Goal: Find specific page/section

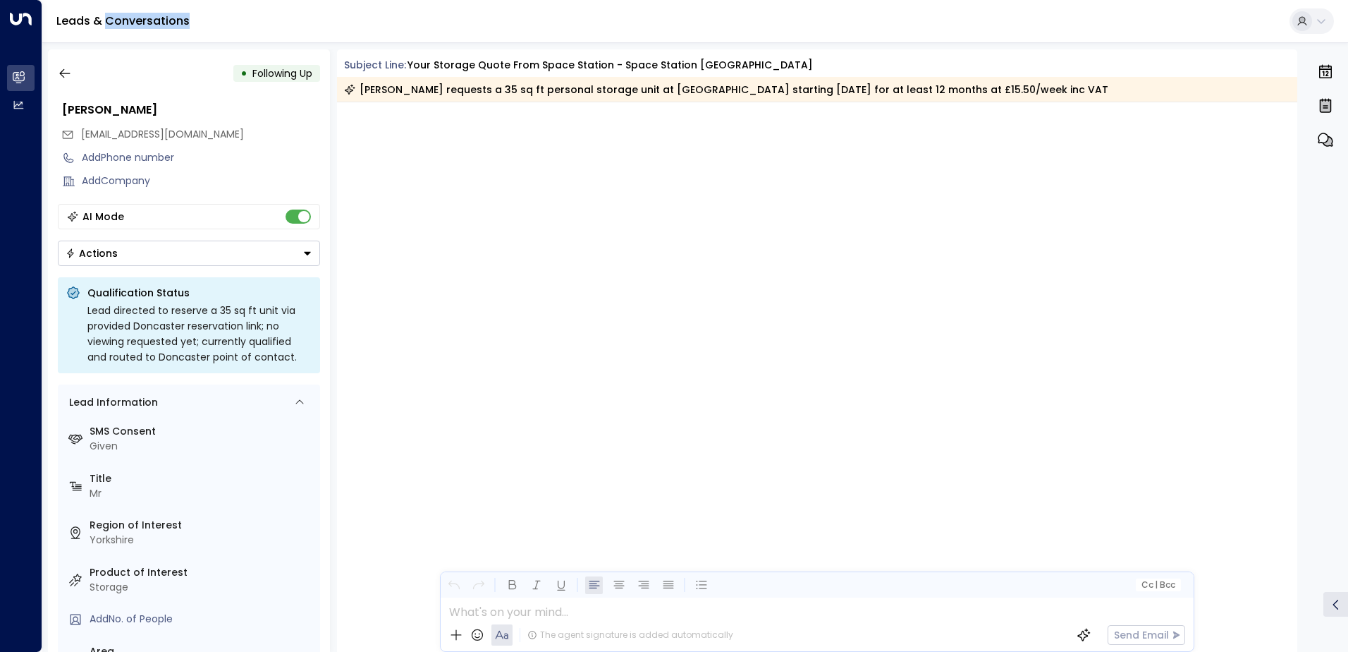
scroll to position [1962, 0]
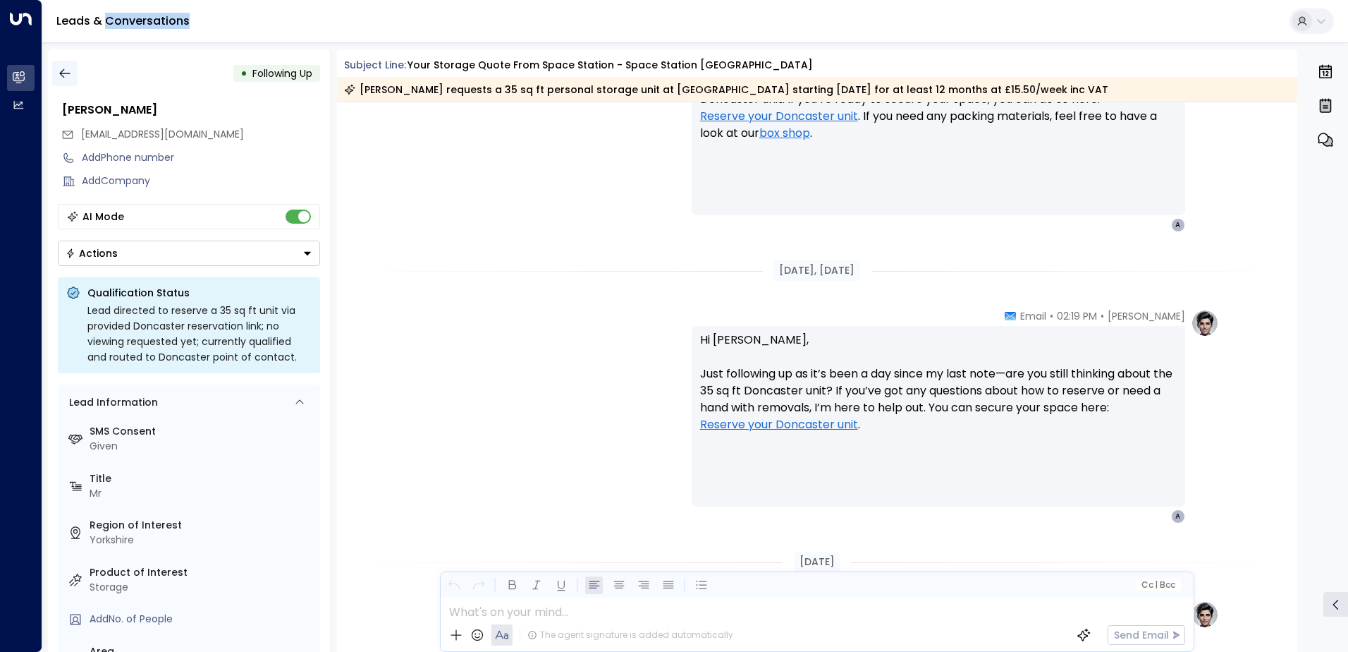
click at [66, 77] on icon "button" at bounding box center [65, 73] width 14 height 14
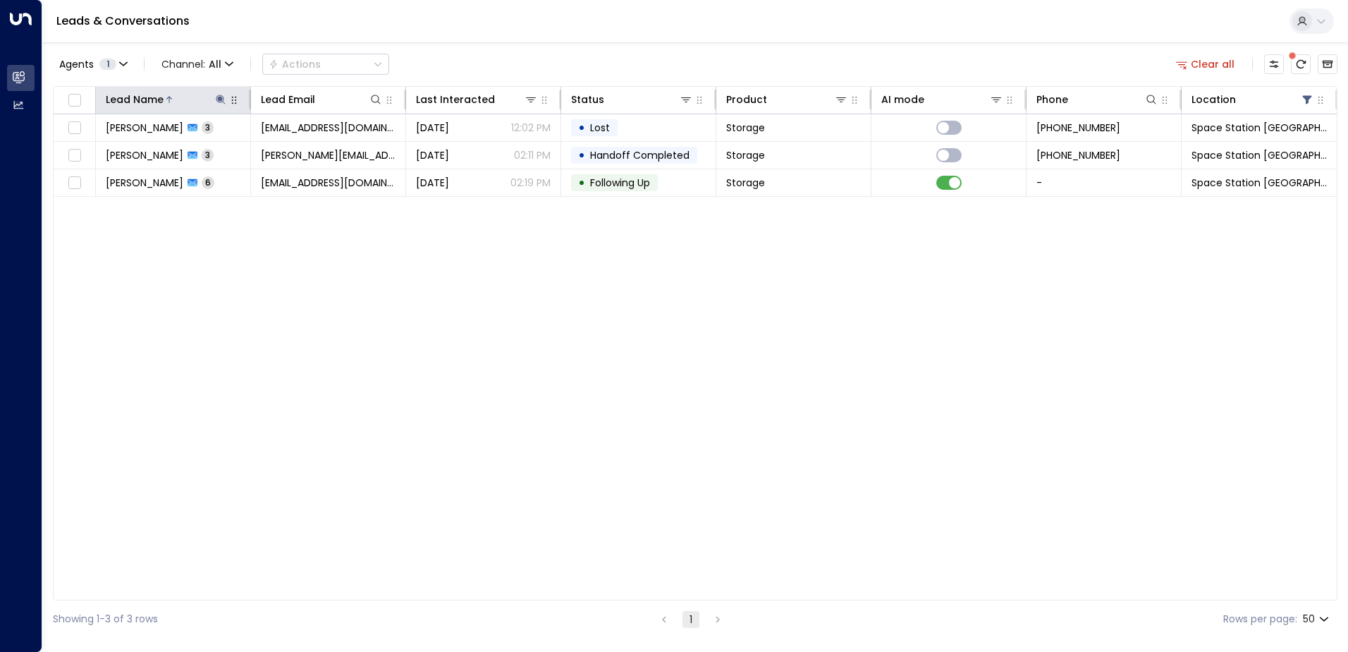
click at [219, 97] on icon at bounding box center [220, 99] width 11 height 11
click at [226, 149] on input "****" at bounding box center [211, 150] width 176 height 26
type input "*"
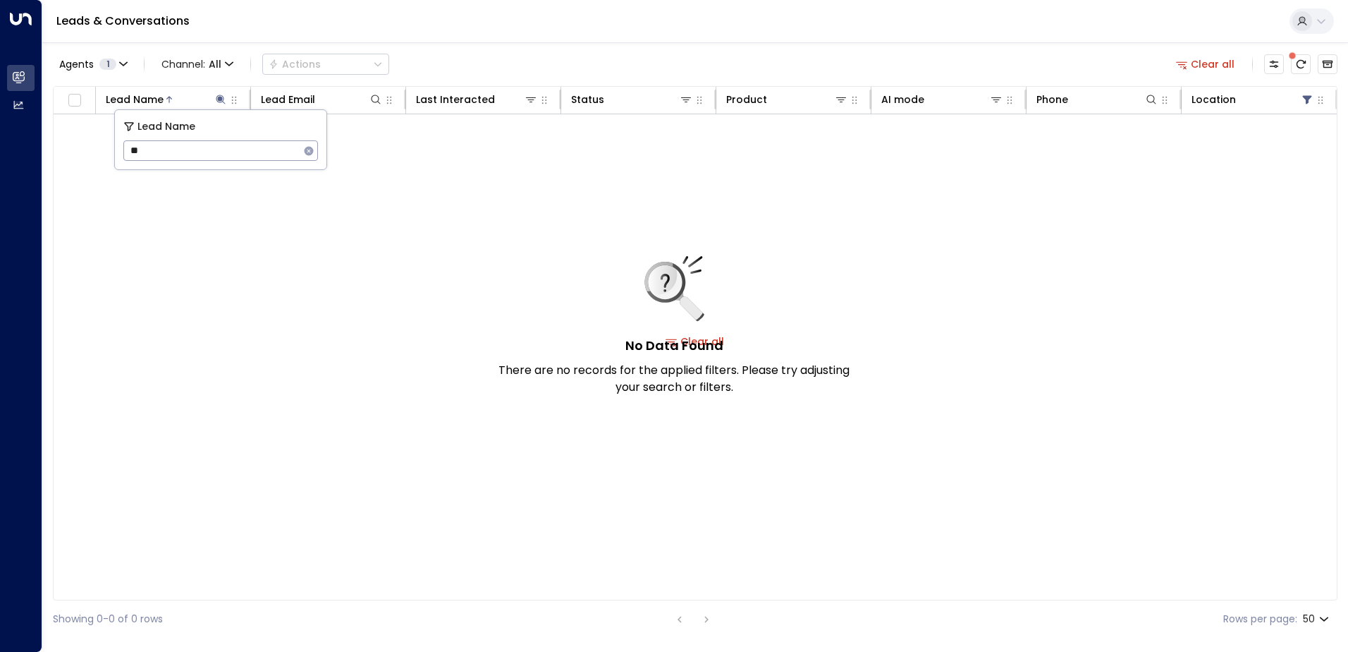
type input "*"
